Goal: Task Accomplishment & Management: Use online tool/utility

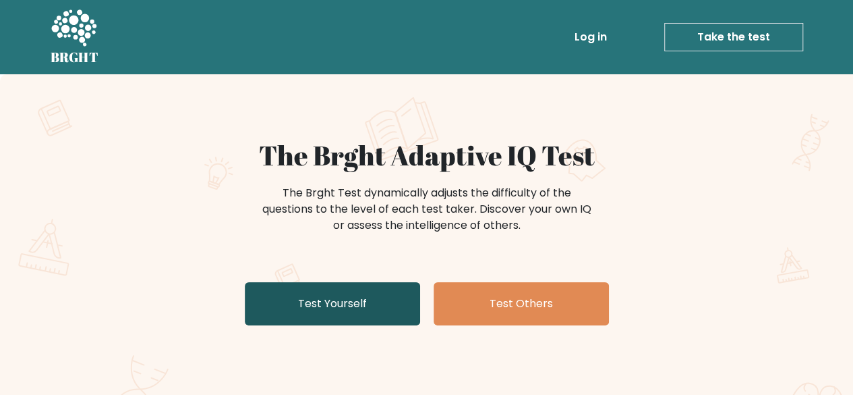
click at [366, 297] on link "Test Yourself" at bounding box center [332, 303] width 175 height 43
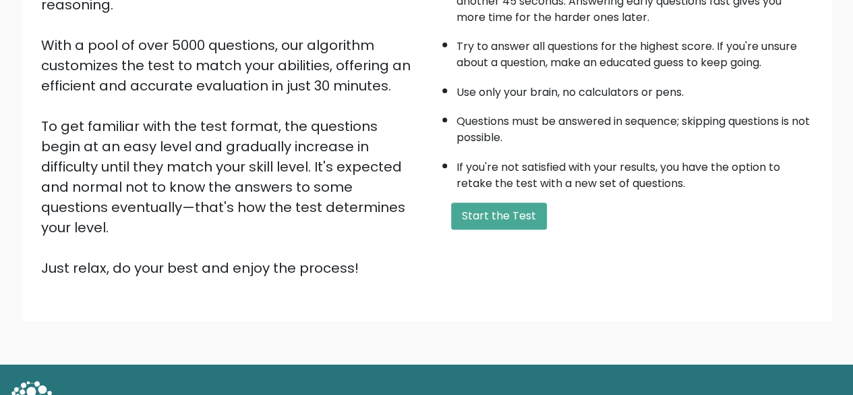
scroll to position [223, 0]
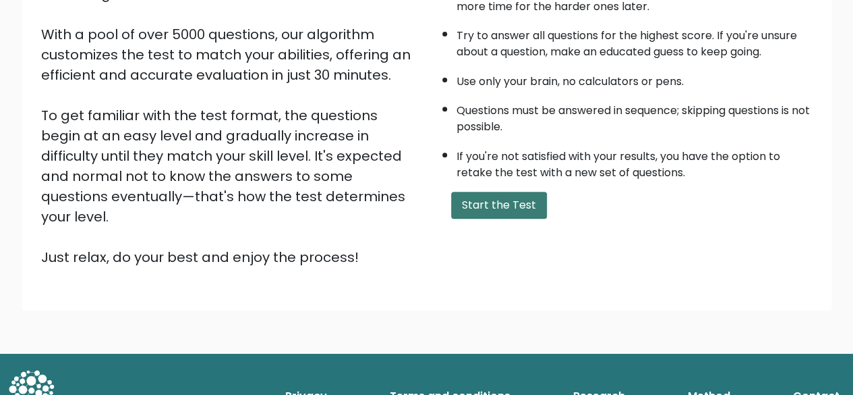
click at [472, 210] on button "Start the Test" at bounding box center [499, 205] width 96 height 27
